Goal: Information Seeking & Learning: Learn about a topic

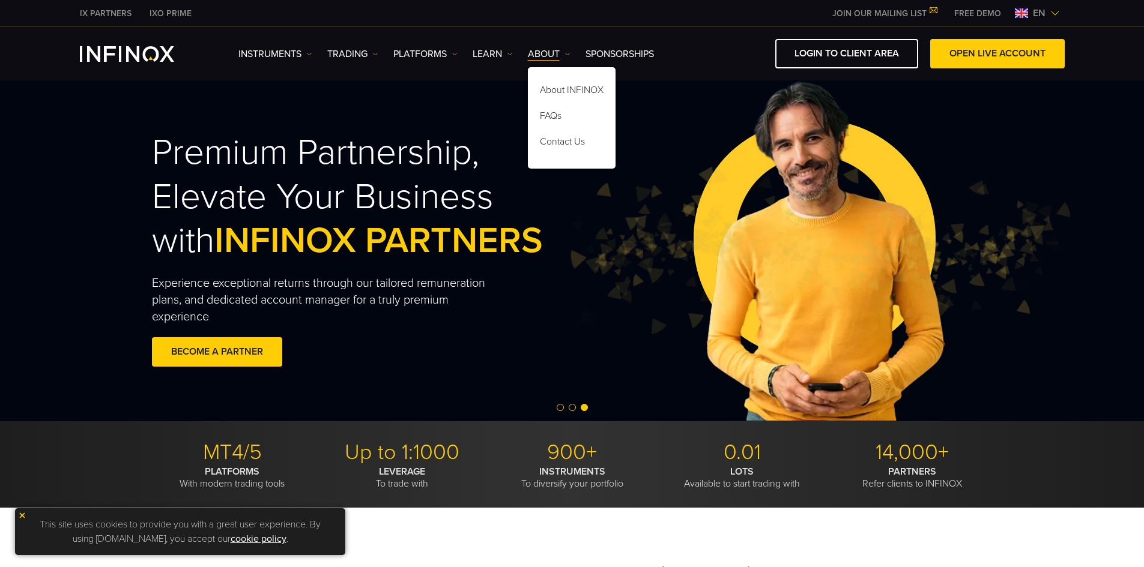
click at [430, 38] on div "Instruments Instruments Product Information TRADING" at bounding box center [572, 53] width 1144 height 53
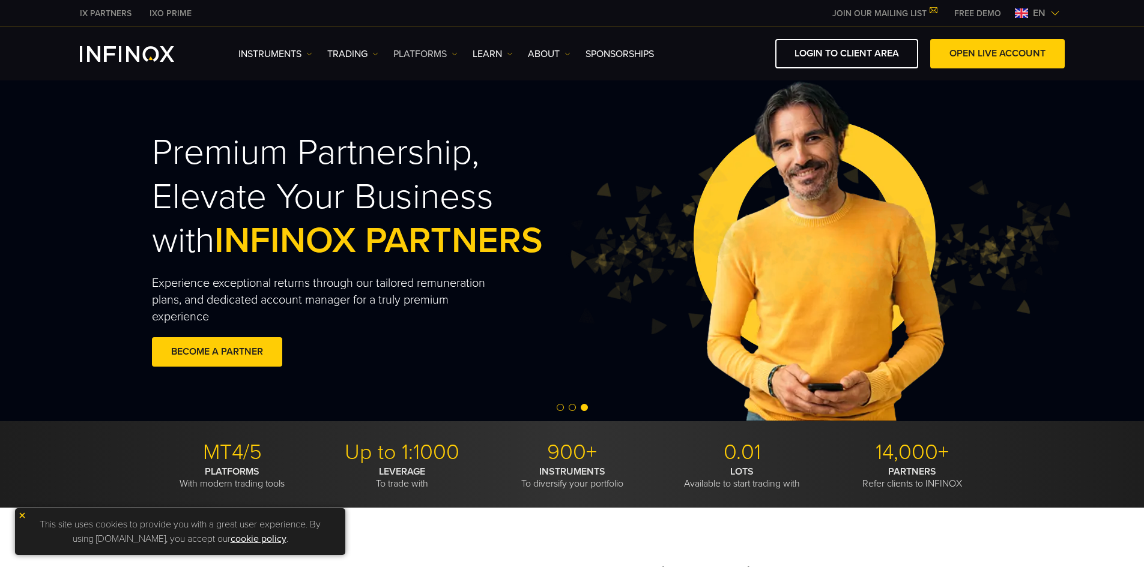
drag, startPoint x: 428, startPoint y: 40, endPoint x: 427, endPoint y: 50, distance: 10.3
click at [428, 42] on div "Instruments Instruments Product Information TRADING Accounts" at bounding box center [651, 53] width 826 height 29
click at [427, 50] on link "PLATFORMS" at bounding box center [425, 54] width 64 height 14
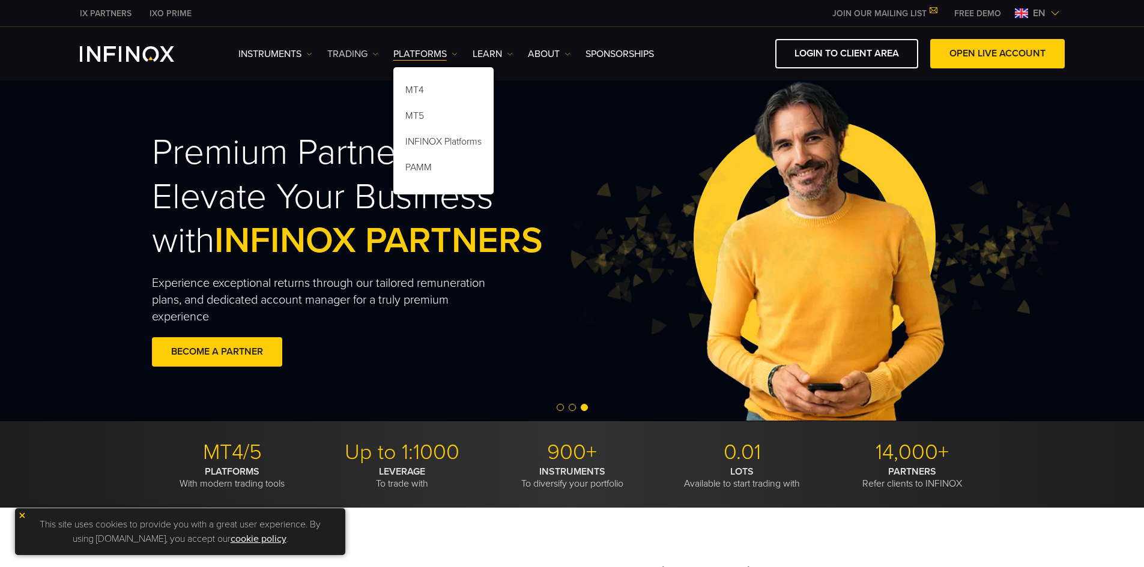
click at [360, 55] on link "TRADING" at bounding box center [352, 54] width 51 height 14
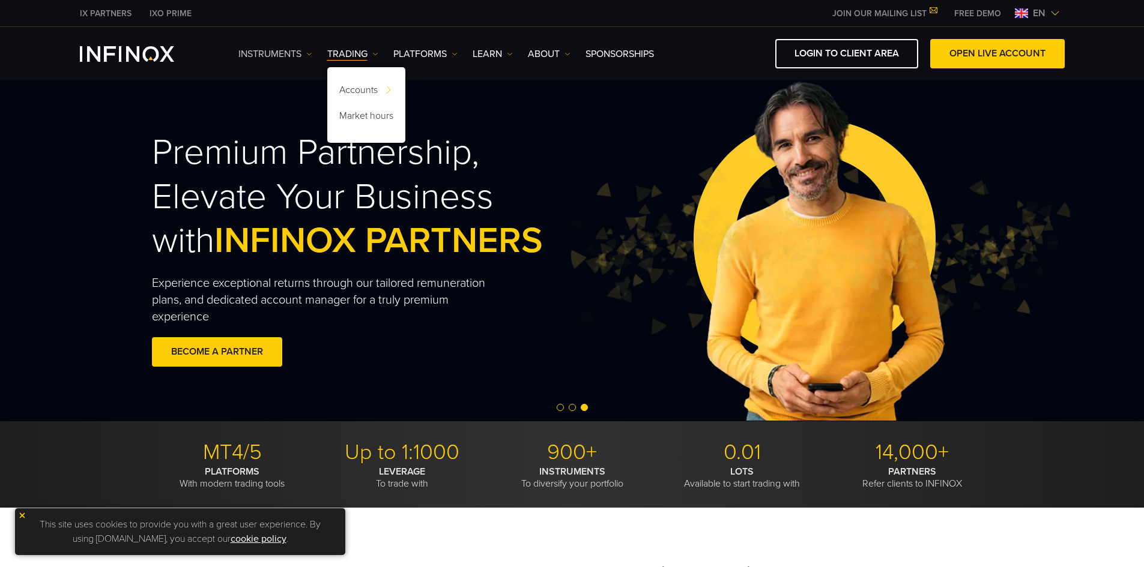
click at [293, 53] on link "Instruments" at bounding box center [275, 54] width 74 height 14
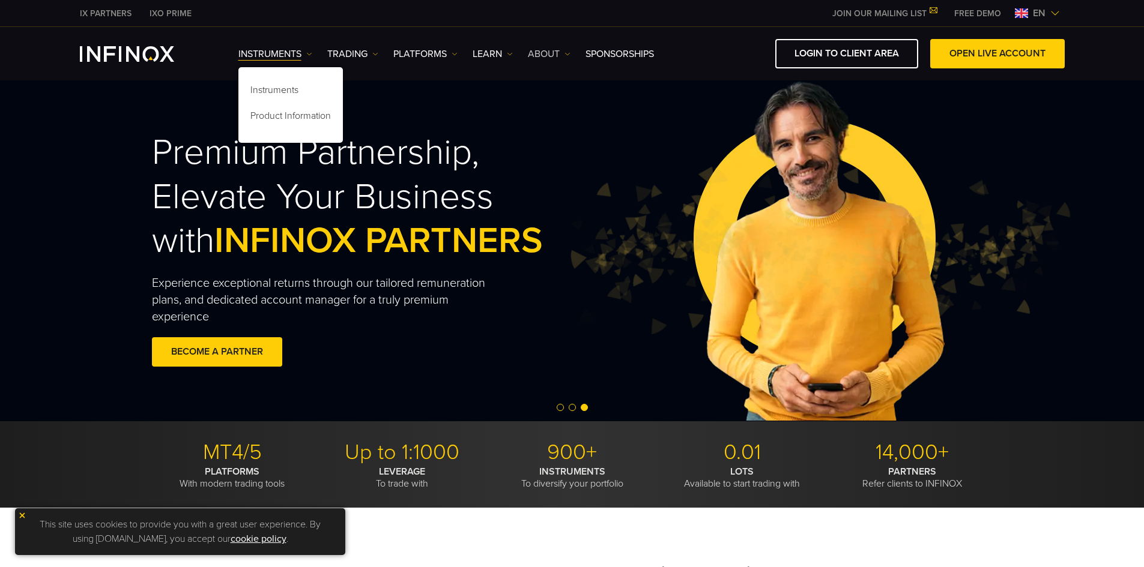
click at [540, 51] on link "ABOUT" at bounding box center [549, 54] width 43 height 14
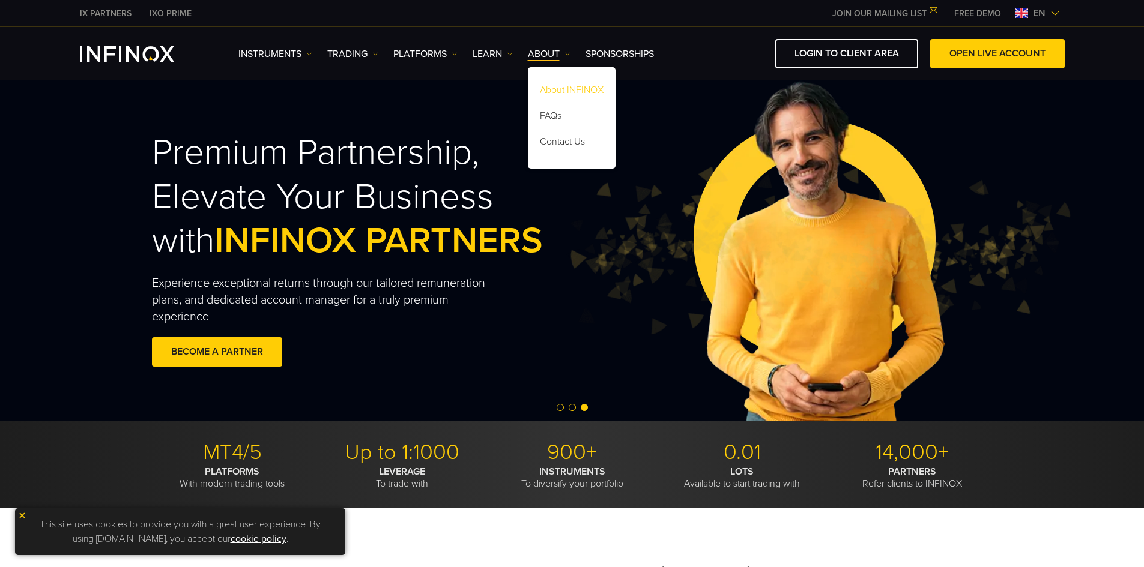
click at [557, 89] on link "About INFINOX" at bounding box center [572, 92] width 88 height 26
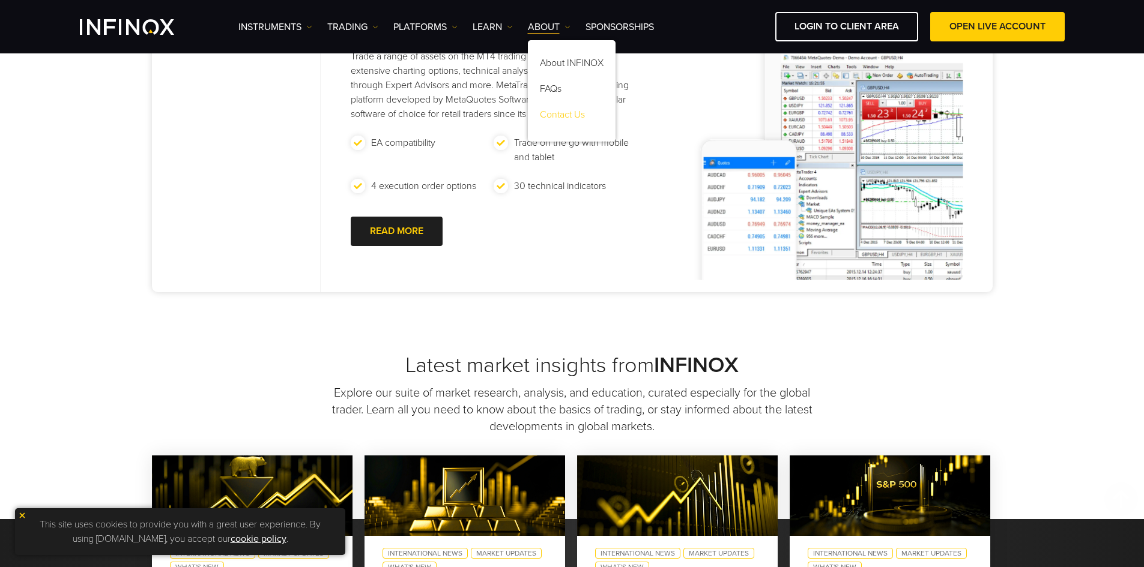
scroll to position [961, 0]
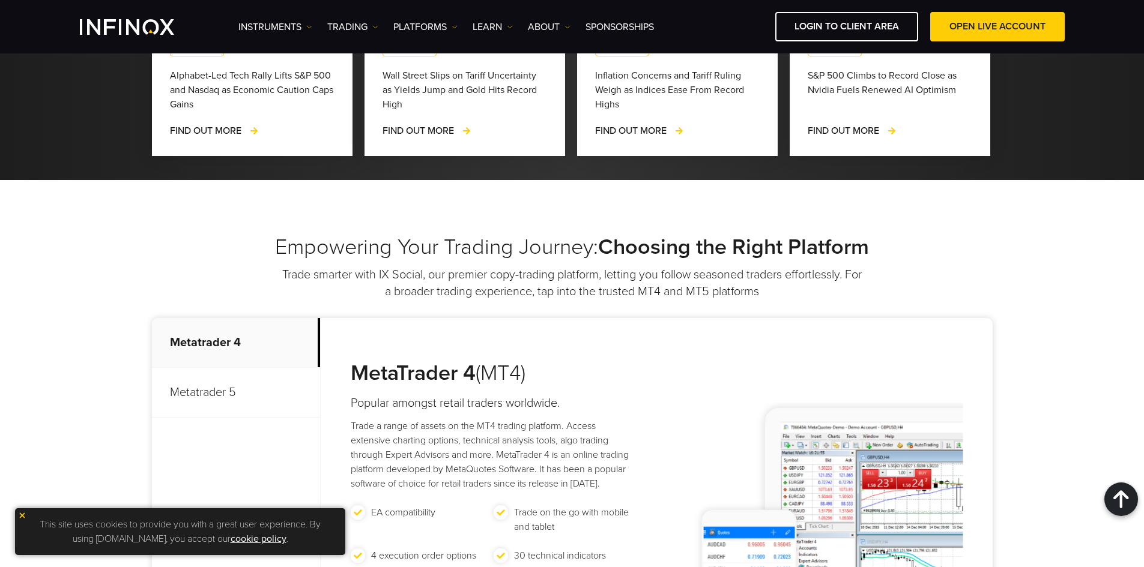
scroll to position [3496, 0]
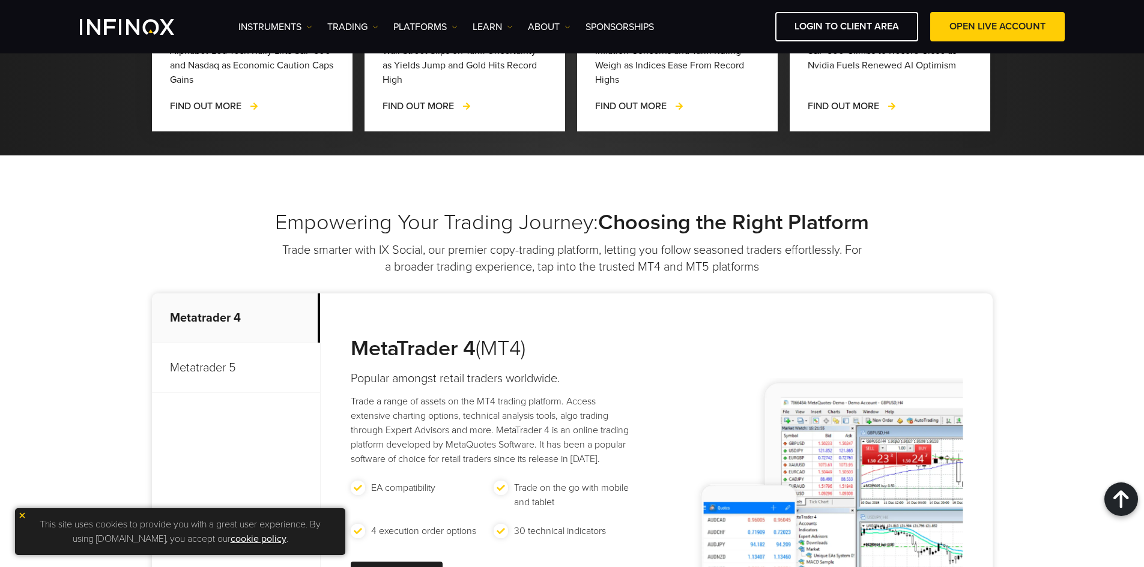
click at [253, 343] on p "Metatrader 5" at bounding box center [236, 368] width 168 height 50
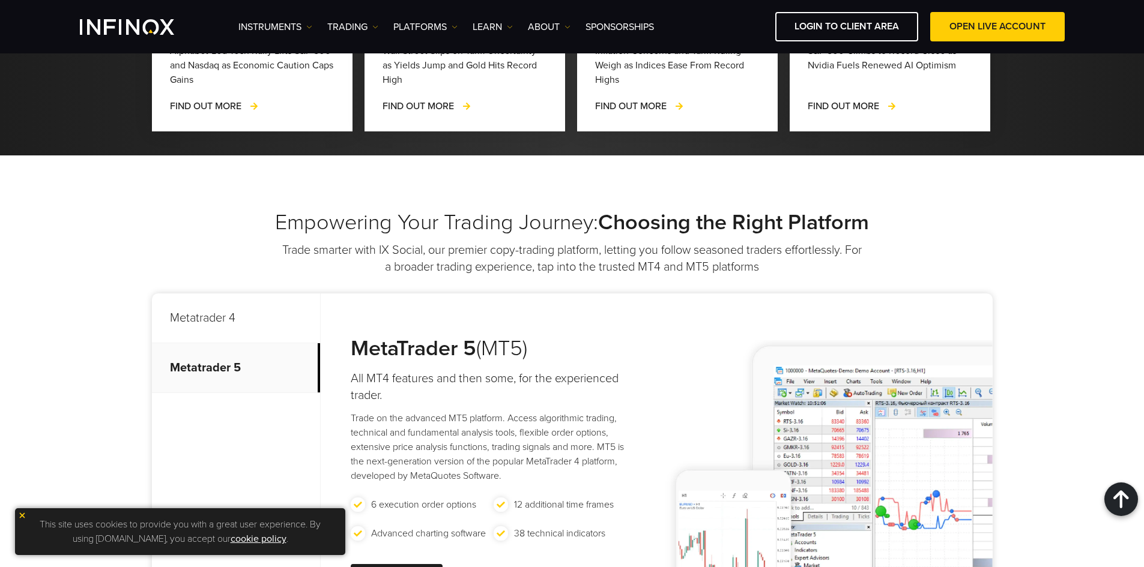
click at [259, 294] on p "Metatrader 4" at bounding box center [236, 319] width 168 height 50
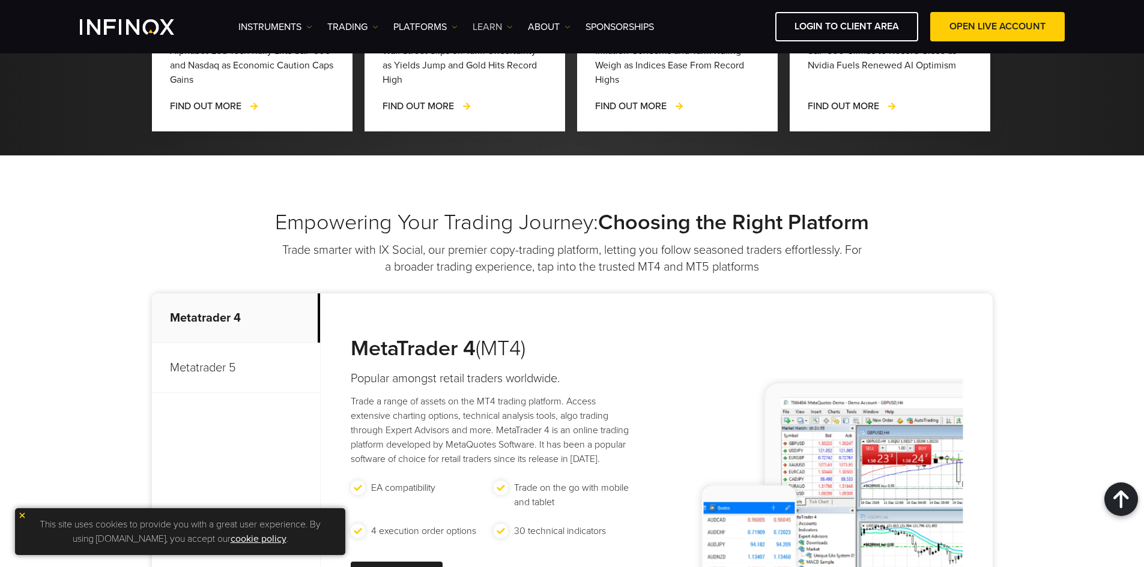
click at [488, 26] on link "Learn" at bounding box center [493, 27] width 40 height 14
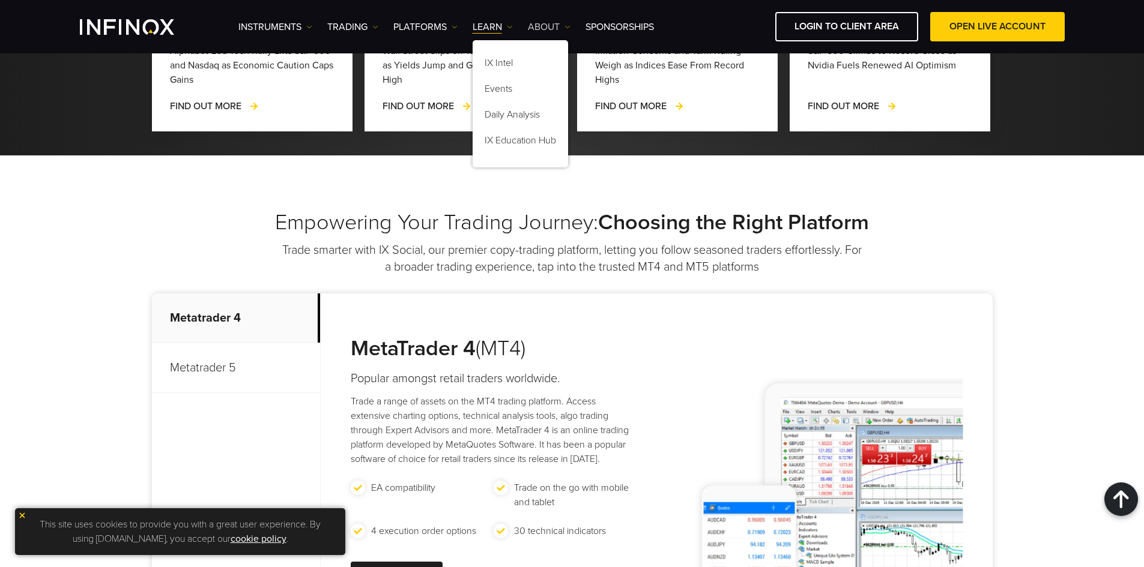
click at [564, 25] on link "ABOUT" at bounding box center [549, 27] width 43 height 14
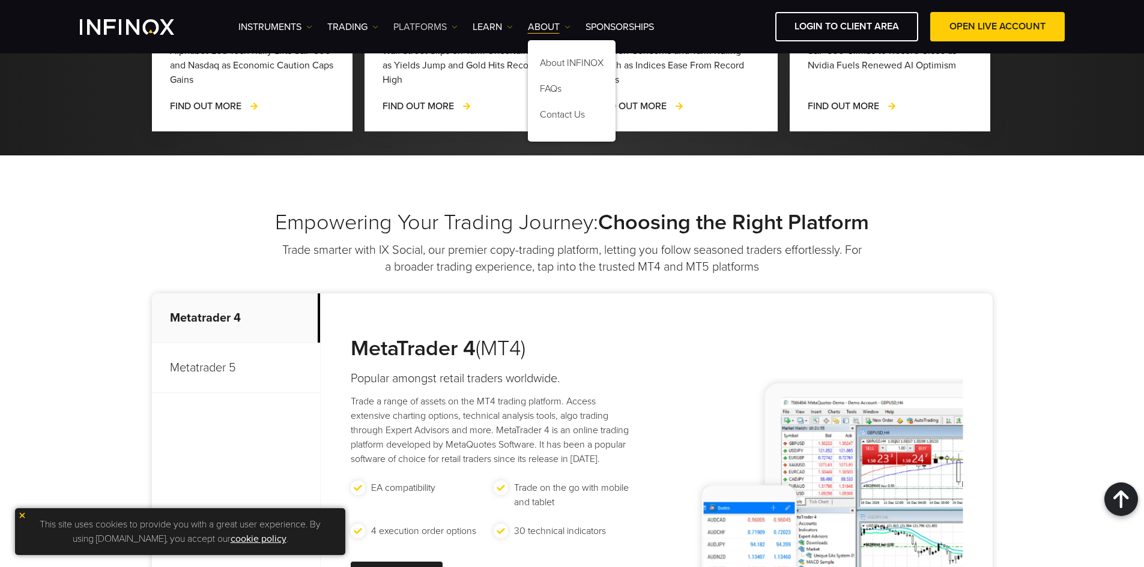
click at [444, 23] on link "PLATFORMS" at bounding box center [425, 27] width 64 height 14
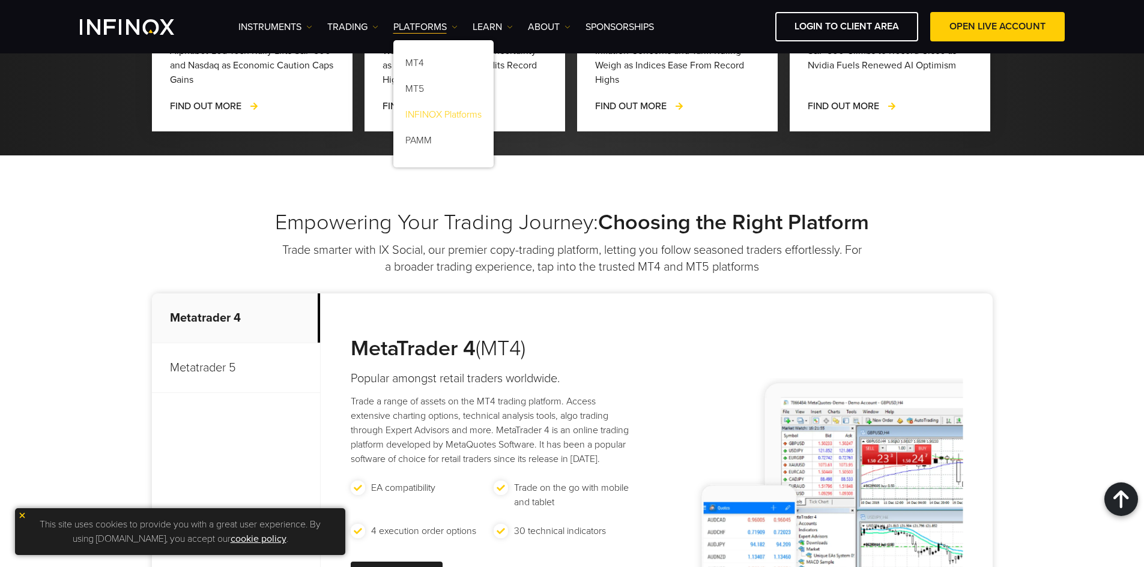
click at [438, 113] on link "INFINOX Platforms" at bounding box center [443, 117] width 100 height 26
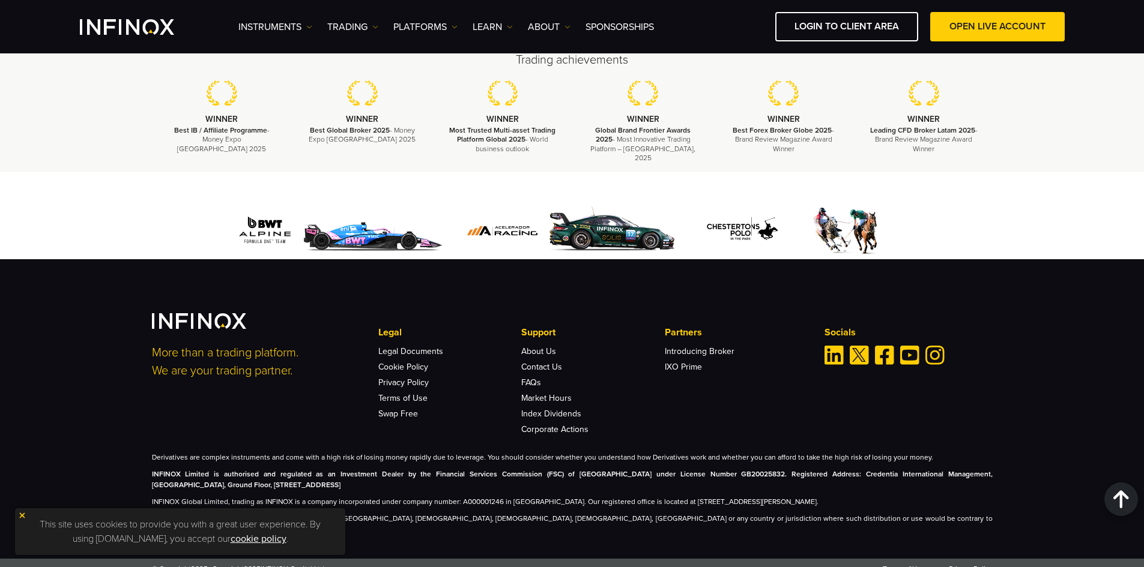
scroll to position [3569, 0]
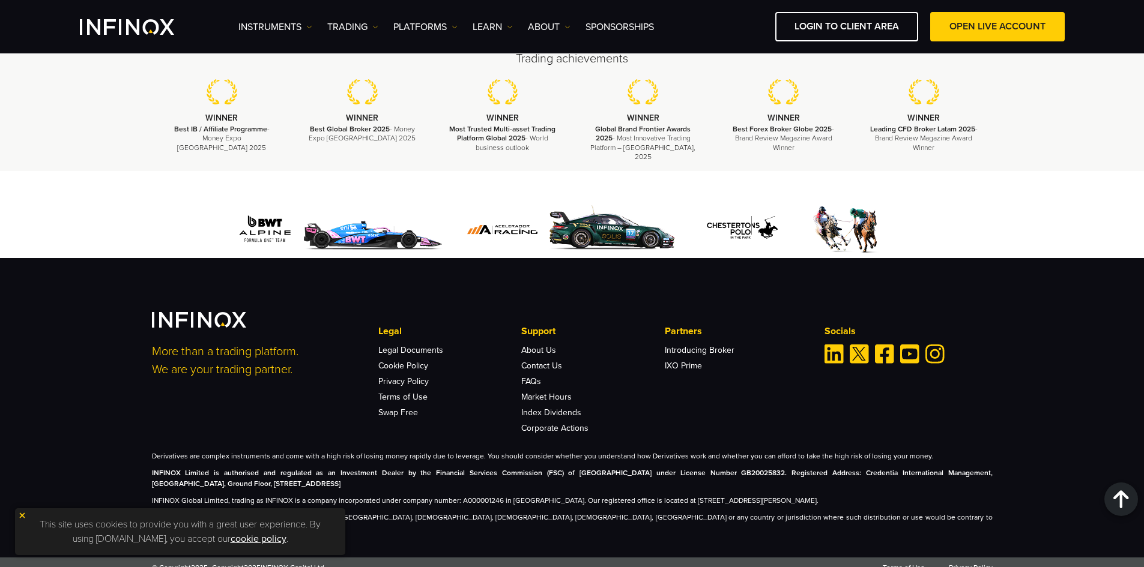
click at [639, 399] on li "Market Hours" at bounding box center [592, 394] width 143 height 16
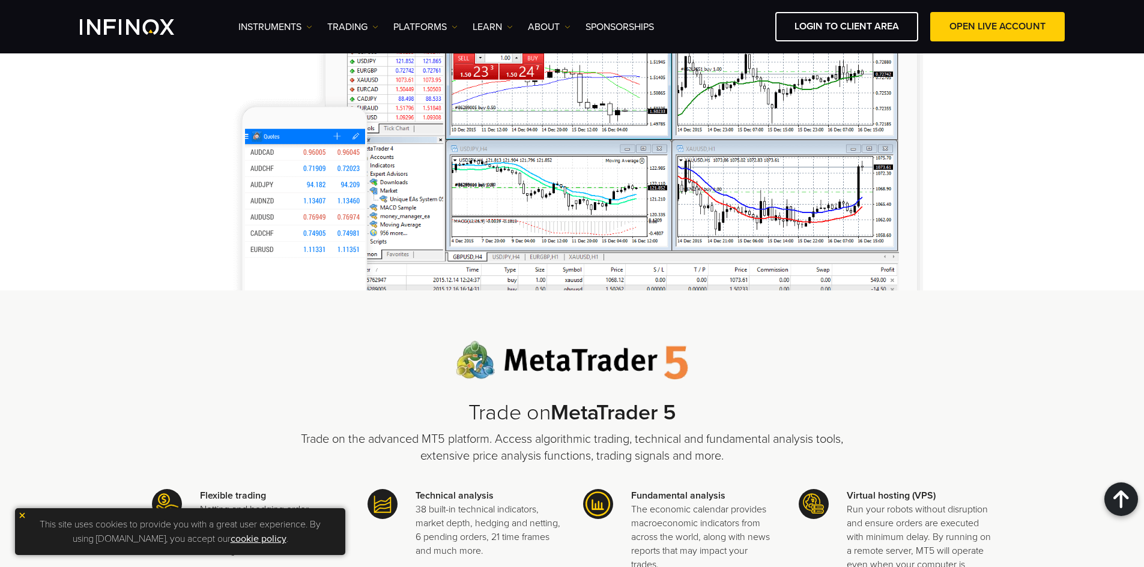
scroll to position [687, 0]
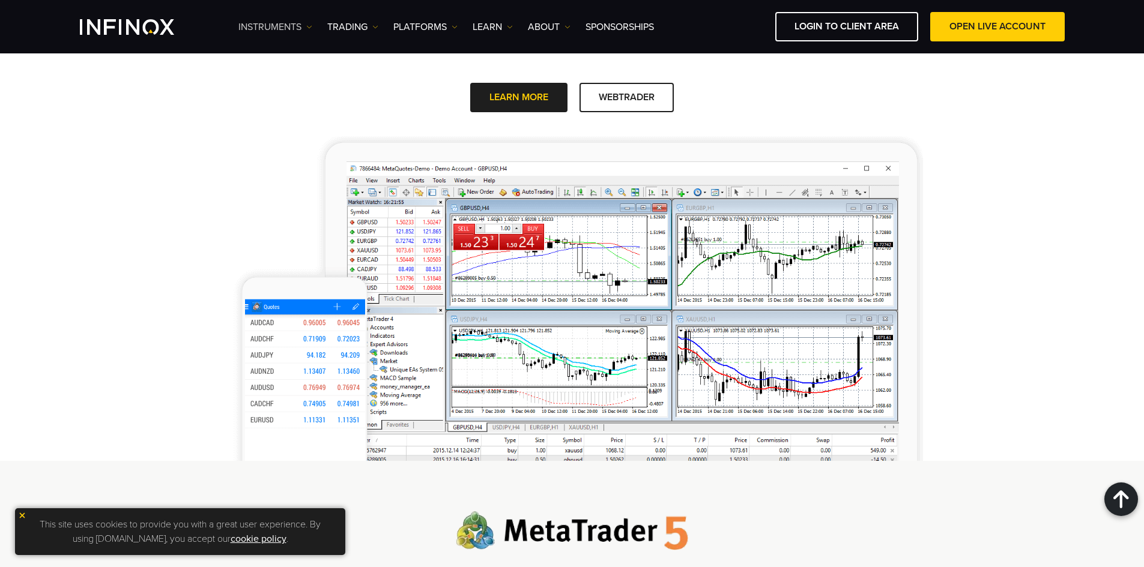
click at [267, 20] on link "Instruments" at bounding box center [275, 27] width 74 height 14
click at [266, 28] on link "Instruments" at bounding box center [275, 27] width 74 height 14
click at [246, 17] on div "Instruments Instruments Product Information TRADING Accounts" at bounding box center [651, 26] width 826 height 29
click at [249, 23] on link "Instruments" at bounding box center [275, 27] width 74 height 14
click at [257, 54] on link "Instruments" at bounding box center [290, 65] width 104 height 26
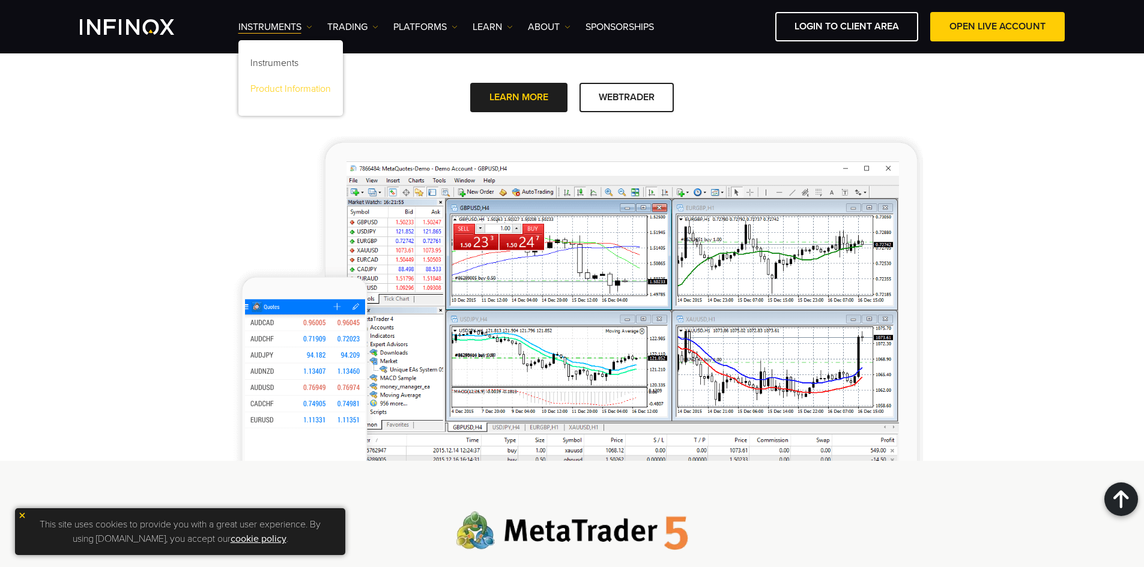
click at [258, 89] on link "Product Information" at bounding box center [290, 91] width 104 height 26
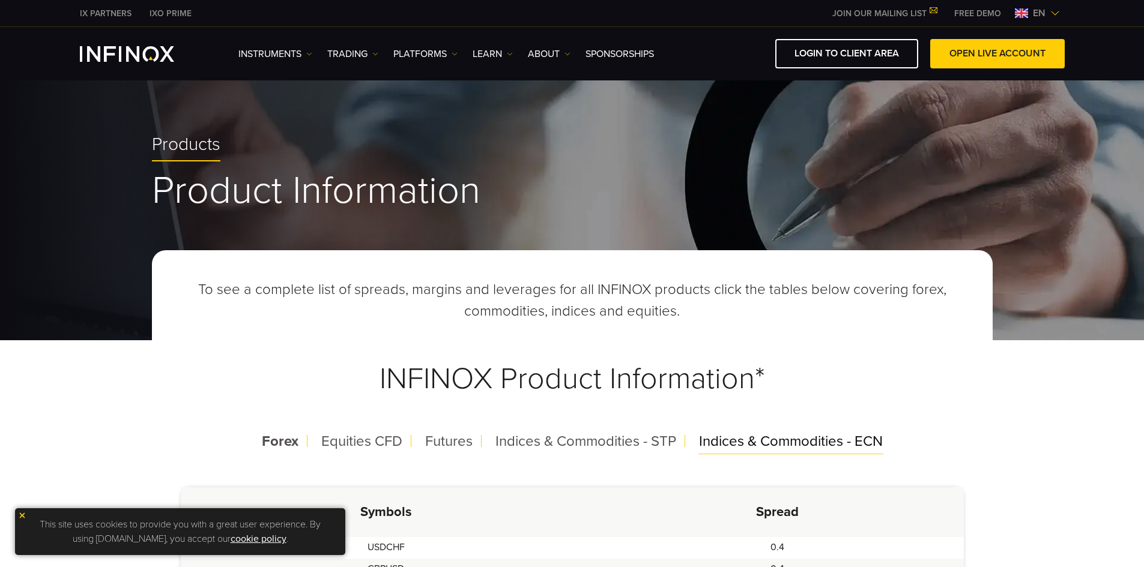
click at [808, 440] on span "Indices & Commodities - ECN" at bounding box center [791, 441] width 184 height 17
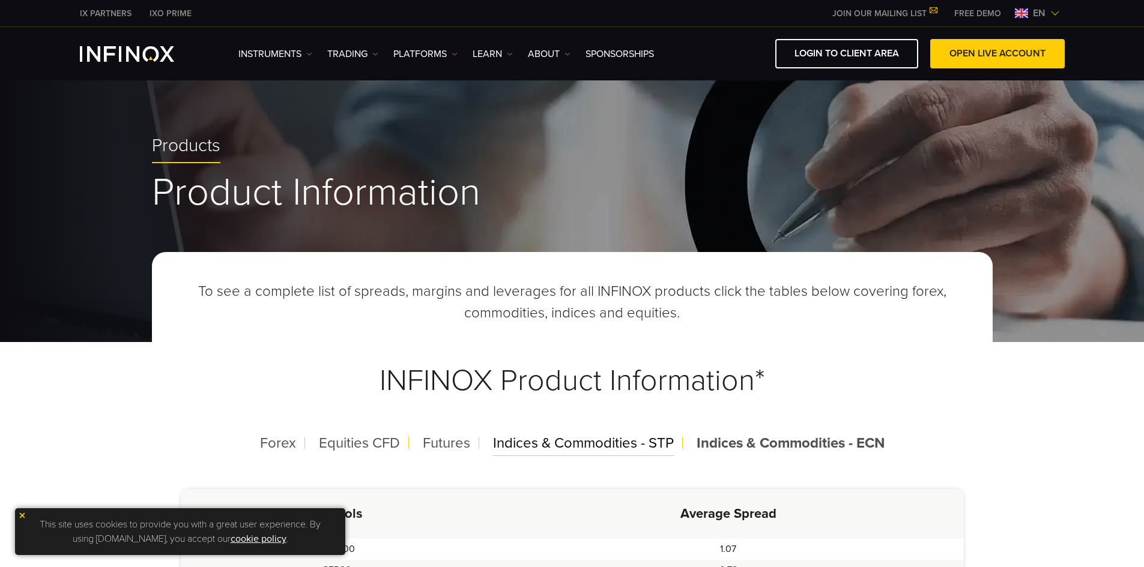
click at [621, 445] on span "Indices & Commodities - STP" at bounding box center [583, 443] width 181 height 17
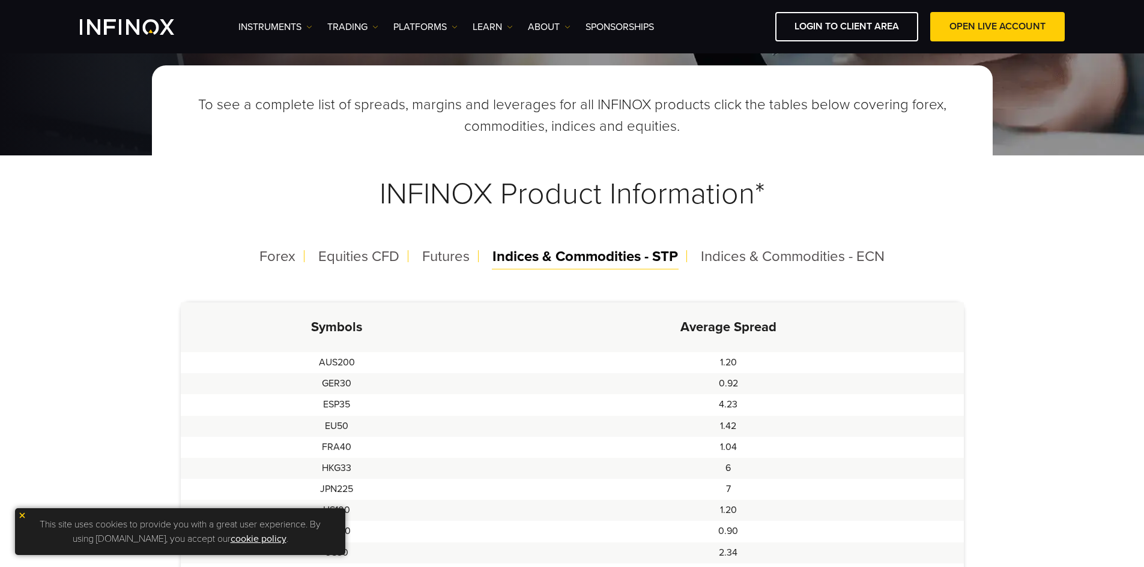
scroll to position [180, 0]
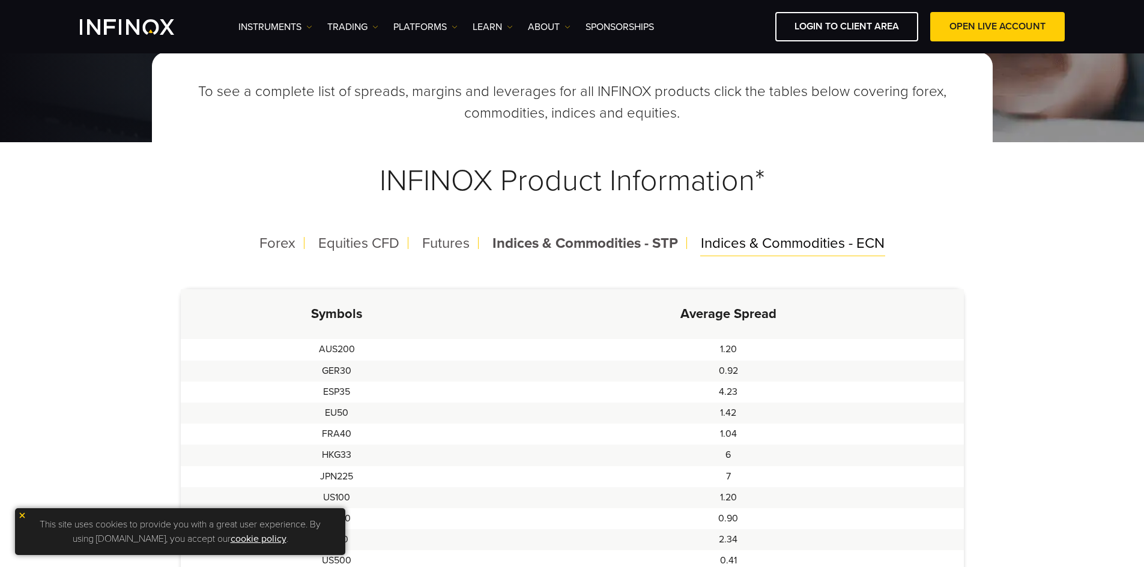
click at [781, 240] on span "Indices & Commodities - ECN" at bounding box center [793, 243] width 184 height 17
click at [594, 247] on span "Indices & Commodities - STP" at bounding box center [583, 243] width 181 height 17
click at [438, 244] on span "Futures" at bounding box center [445, 243] width 47 height 17
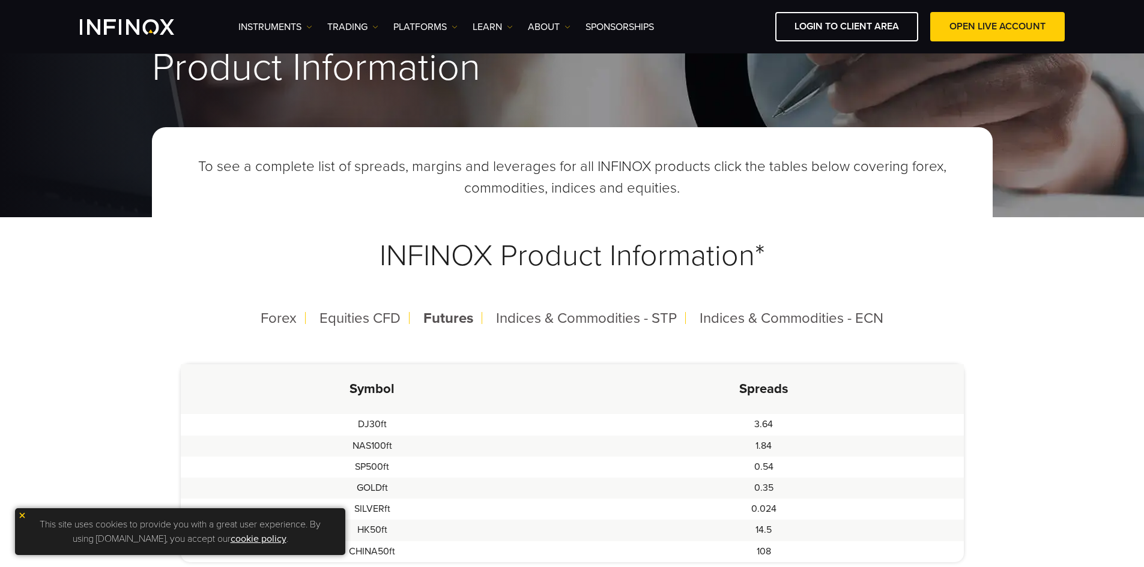
scroll to position [0, 0]
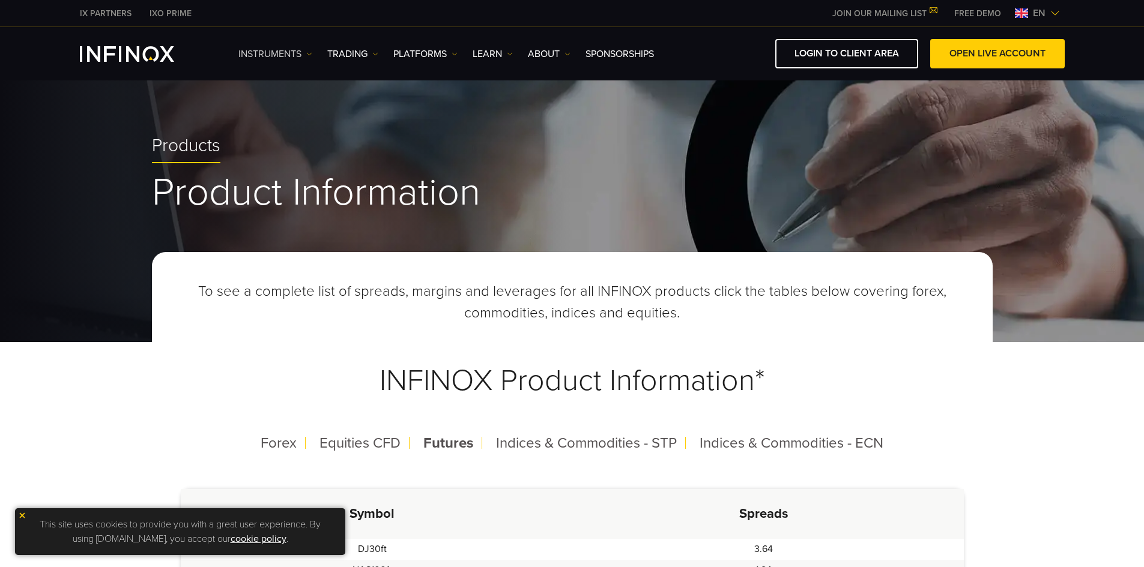
click at [282, 52] on link "Instruments" at bounding box center [275, 54] width 74 height 14
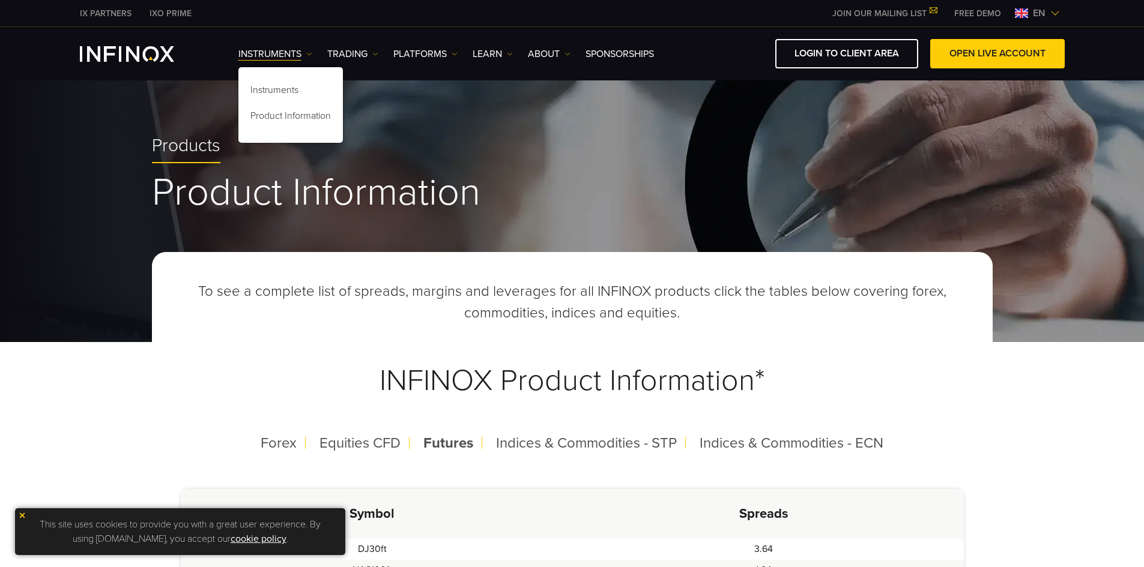
click at [282, 78] on div "Instruments Product Information" at bounding box center [290, 105] width 104 height 76
click at [279, 95] on link "Instruments" at bounding box center [290, 92] width 104 height 26
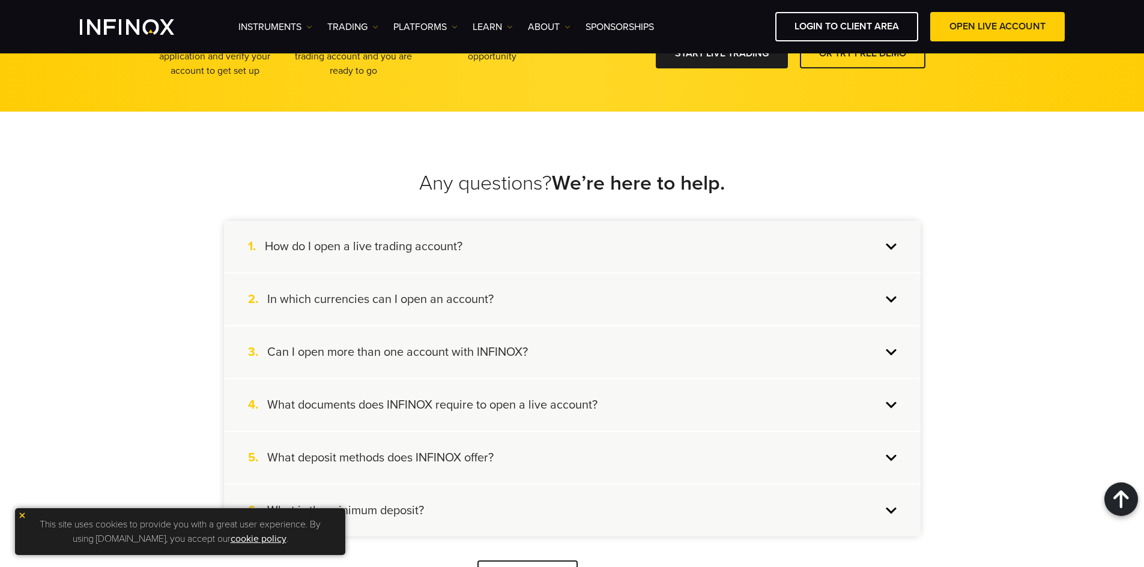
scroll to position [1077, 0]
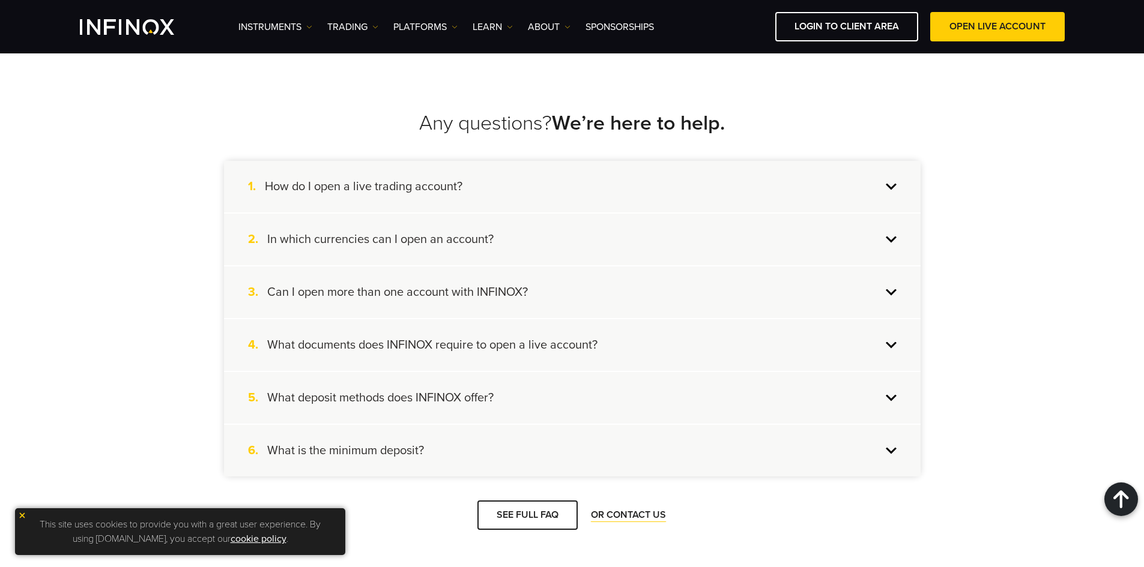
click at [474, 347] on h4 "What documents does INFINOX require to open a live account?" at bounding box center [432, 345] width 330 height 16
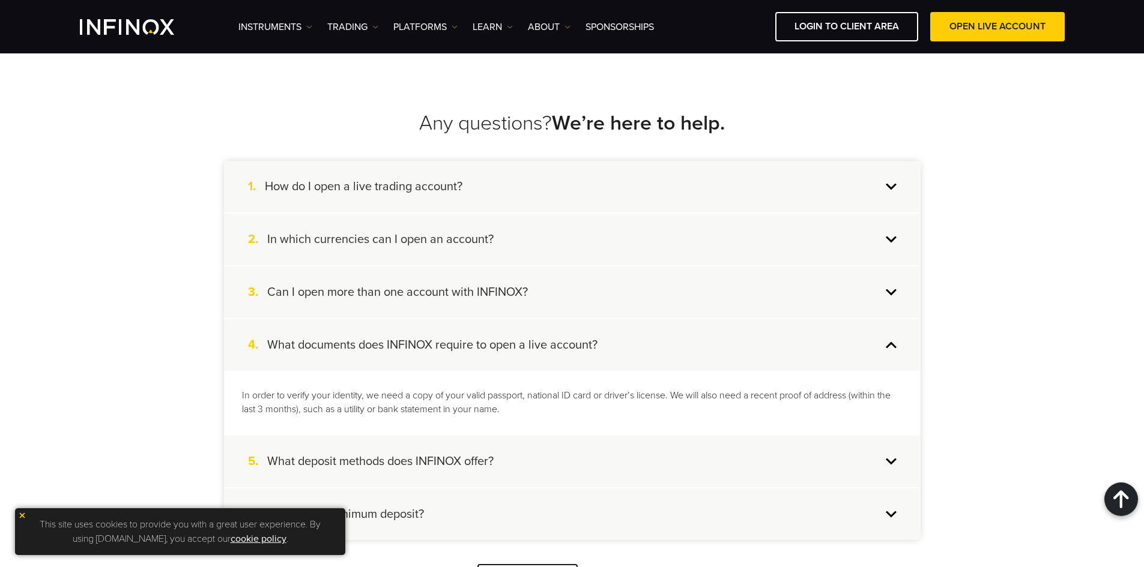
click at [438, 463] on h4 "What deposit methods does INFINOX offer?" at bounding box center [380, 462] width 226 height 16
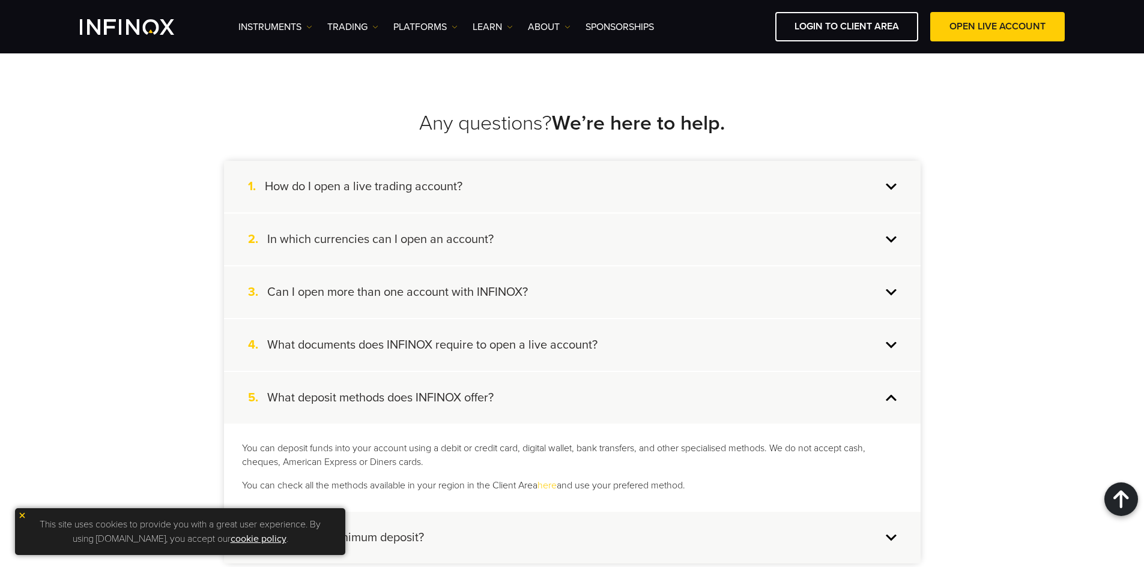
scroll to position [1257, 0]
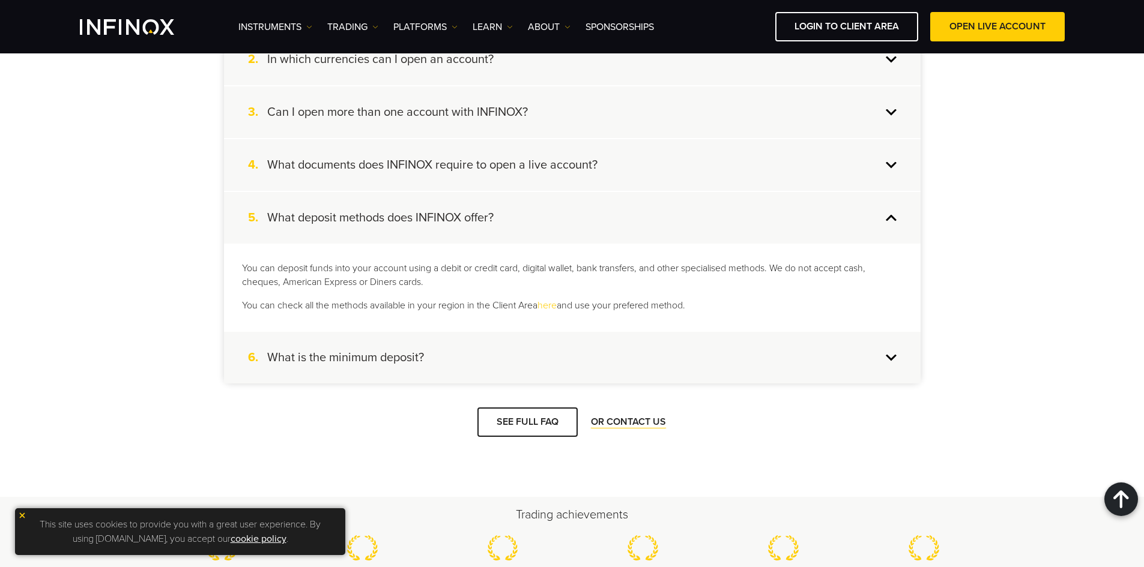
click at [393, 366] on div "6. What is the minimum deposit?" at bounding box center [572, 358] width 696 height 52
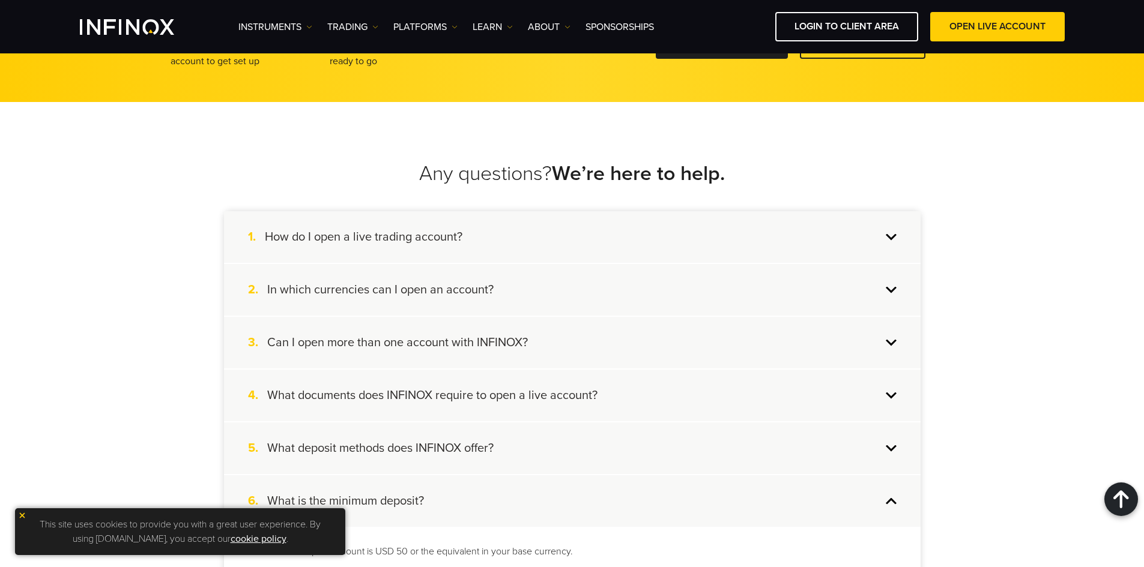
scroll to position [896, 0]
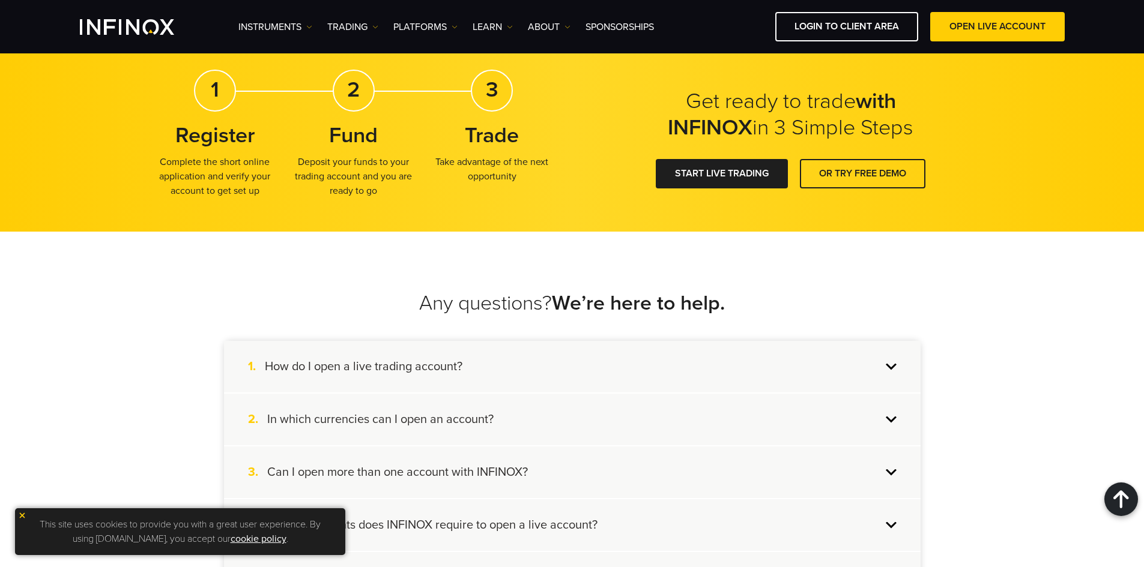
click at [414, 375] on div "1. How do I open a live trading account?" at bounding box center [572, 367] width 696 height 52
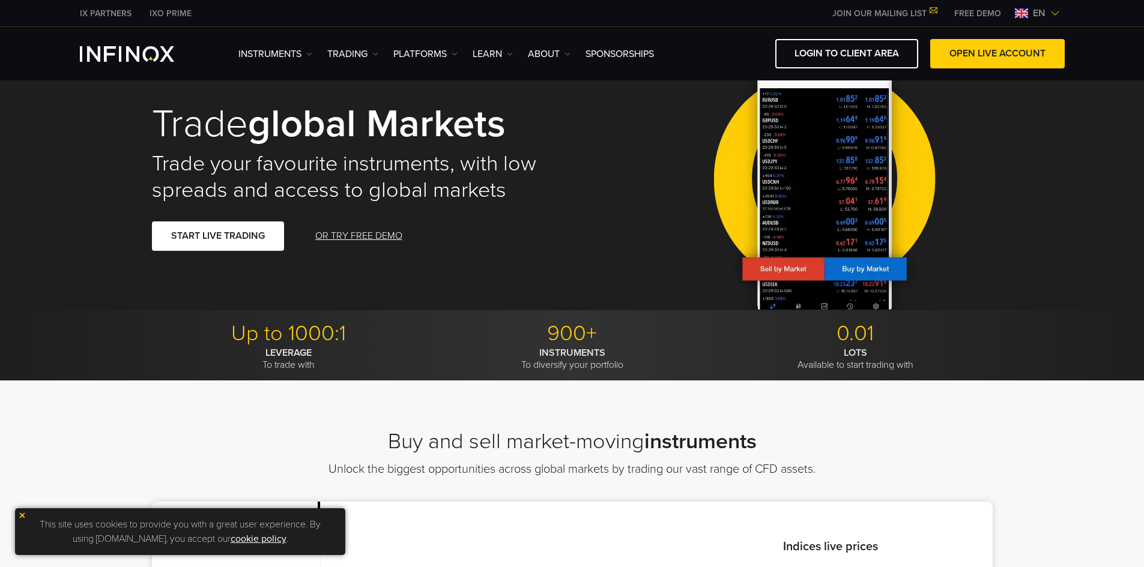
scroll to position [0, 0]
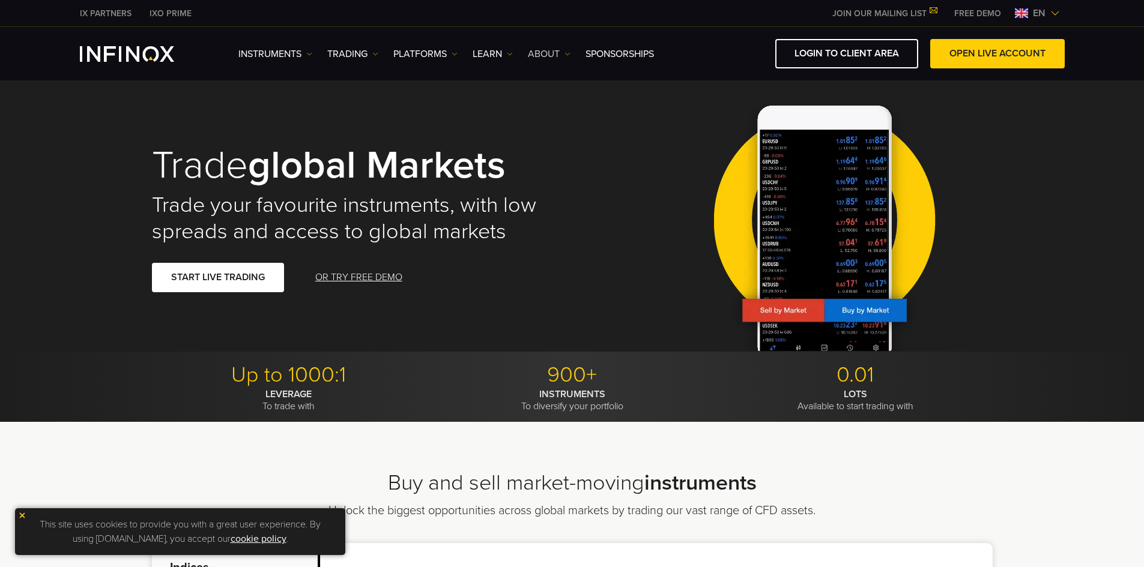
click at [563, 50] on link "ABOUT" at bounding box center [549, 54] width 43 height 14
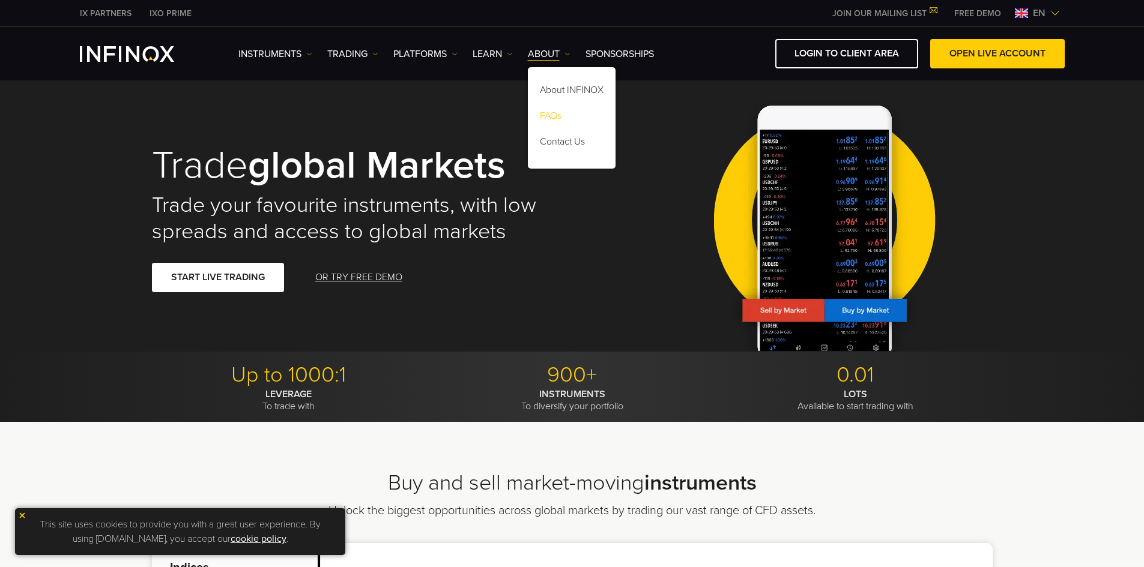
click at [557, 118] on link "FAQs" at bounding box center [572, 118] width 88 height 26
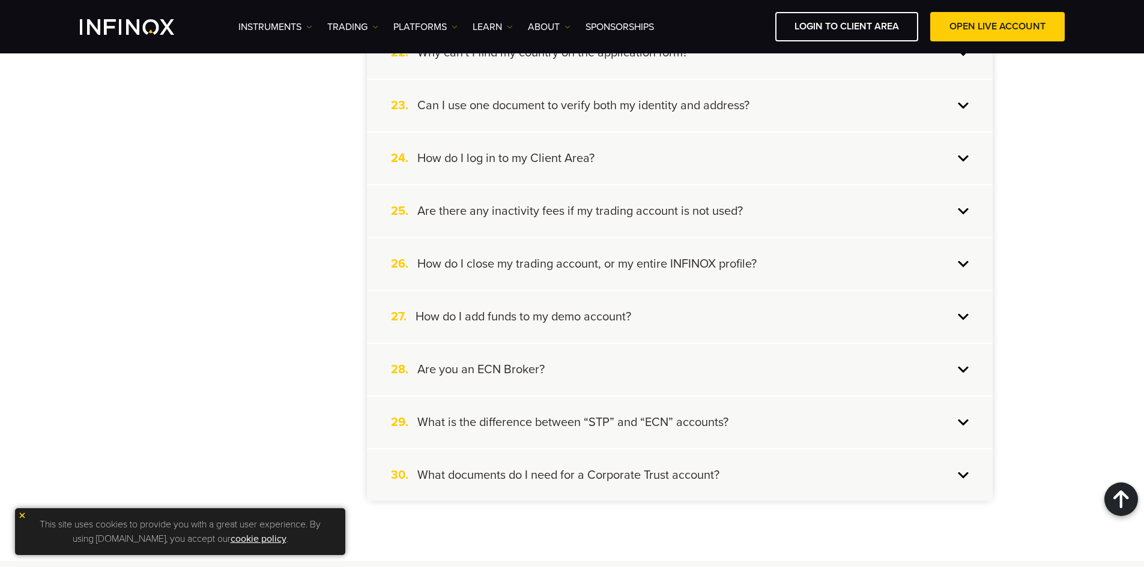
scroll to position [1561, 0]
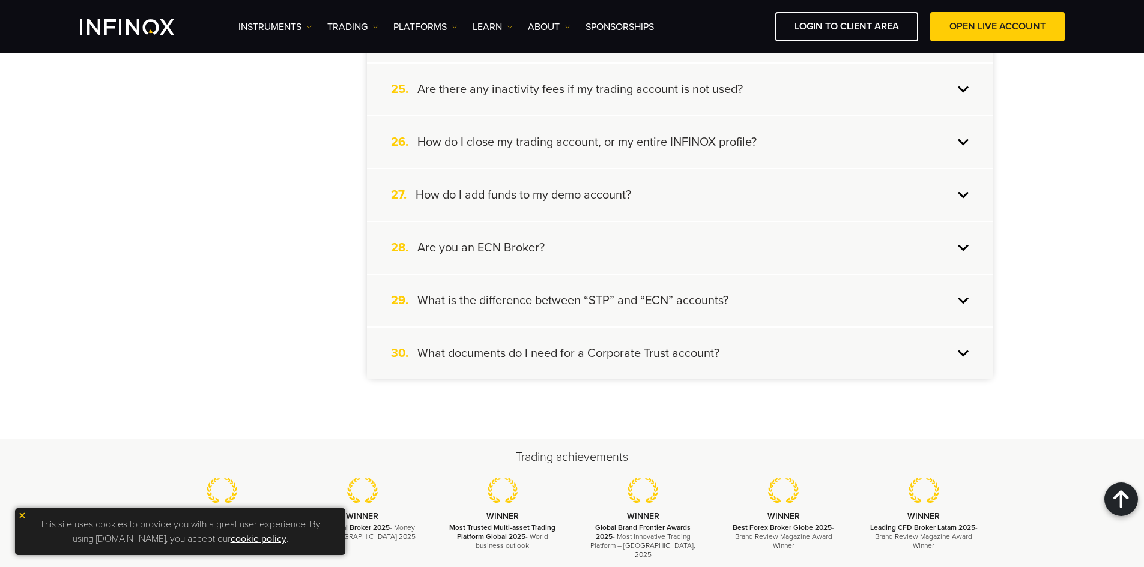
click at [485, 250] on h4 "Are you an ECN Broker?" at bounding box center [480, 248] width 127 height 16
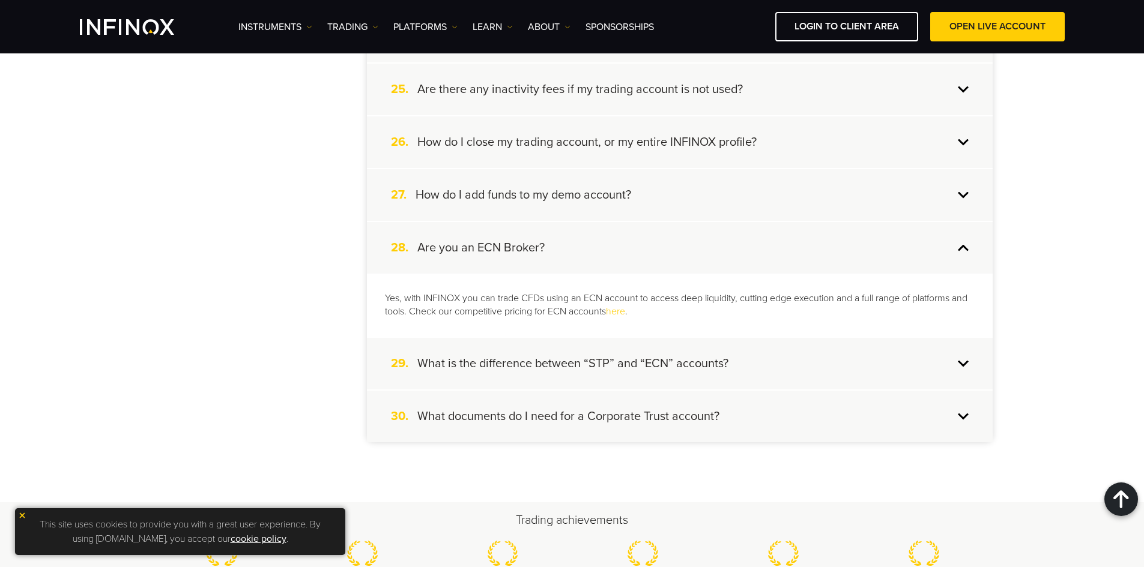
click at [642, 370] on h4 "What is the difference between “STP” and “ECN” accounts?" at bounding box center [572, 364] width 311 height 16
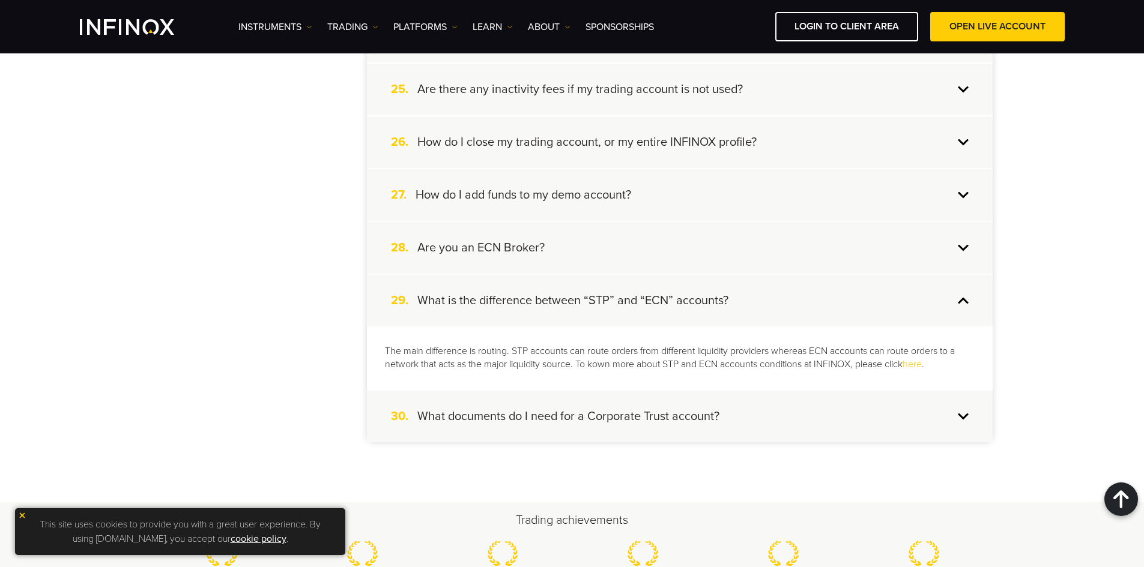
click at [922, 363] on link "here" at bounding box center [911, 364] width 19 height 12
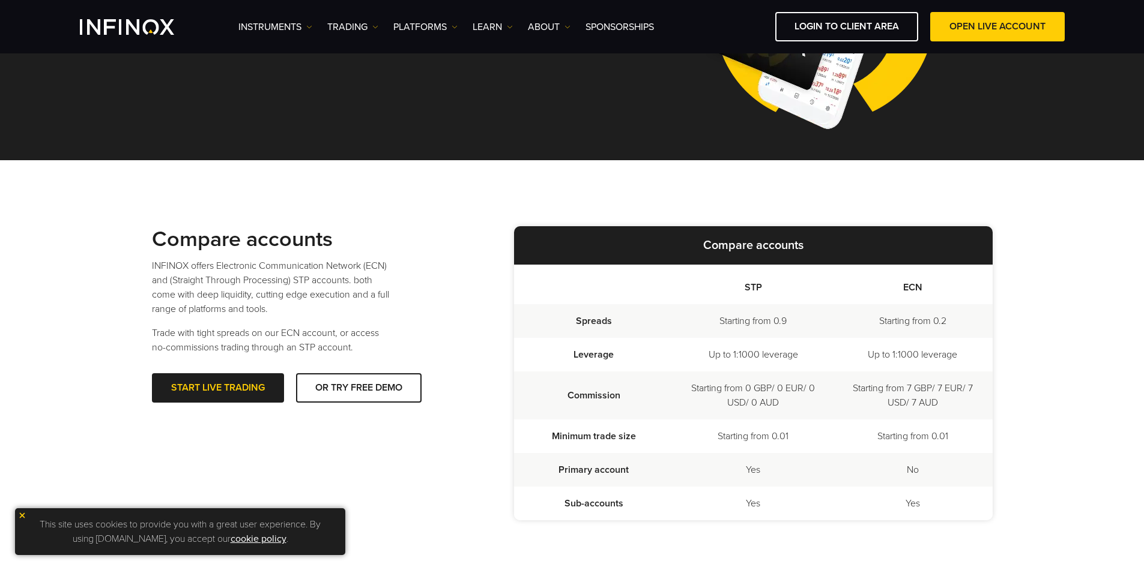
scroll to position [168, 0]
